Goal: Navigation & Orientation: Find specific page/section

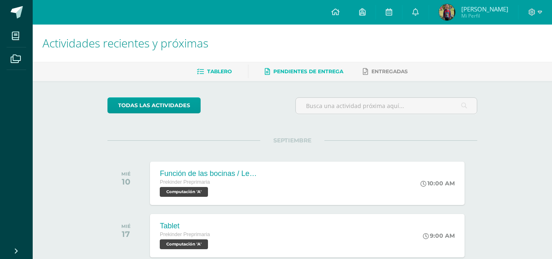
click at [326, 69] on span "Pendientes de entrega" at bounding box center [308, 71] width 70 height 6
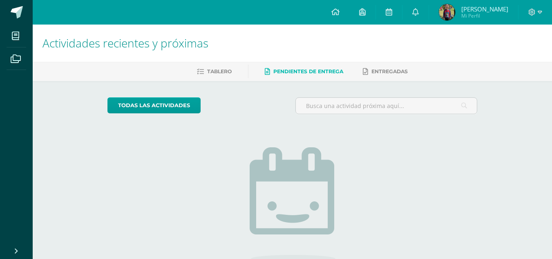
click at [371, 84] on div "todas las Actividades No tienes actividades Échale un vistazo a los demás perío…" at bounding box center [292, 207] width 402 height 252
click at [380, 74] on span "Entregadas" at bounding box center [389, 71] width 36 height 6
click at [362, 104] on input "text" at bounding box center [386, 106] width 181 height 16
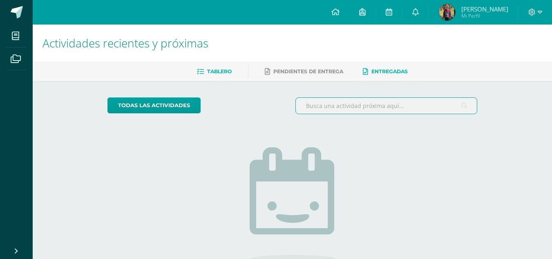
click at [216, 70] on span "Tablero" at bounding box center [219, 71] width 25 height 6
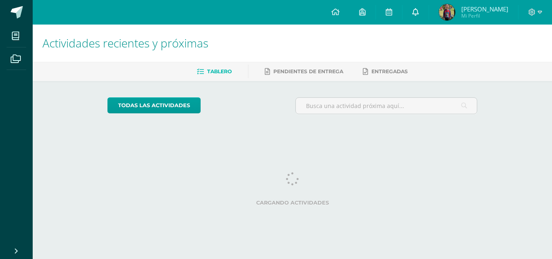
click at [419, 10] on icon at bounding box center [415, 11] width 7 height 7
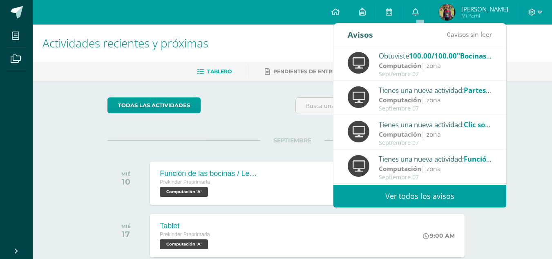
click at [411, 200] on link "Ver todos los avisos" at bounding box center [419, 196] width 173 height 22
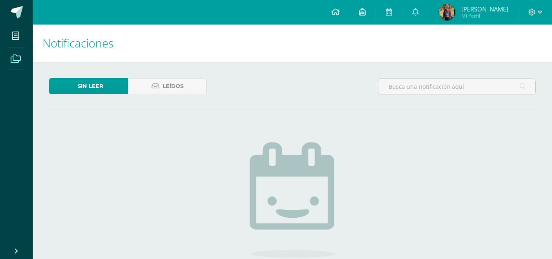
click at [14, 61] on icon at bounding box center [16, 59] width 10 height 8
